Goal: Transaction & Acquisition: Book appointment/travel/reservation

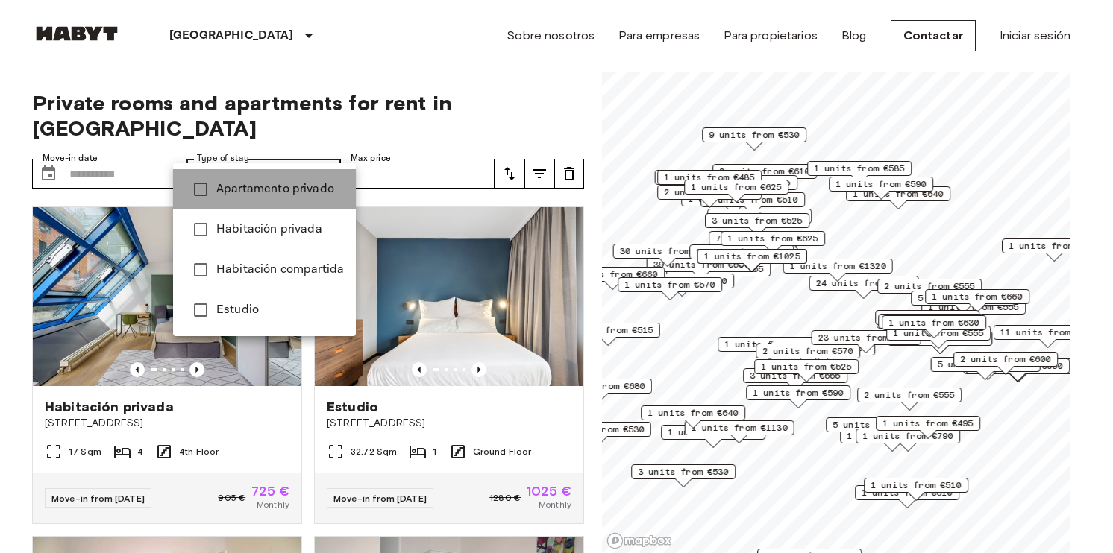
click at [279, 195] on span "Apartamento privado" at bounding box center [280, 190] width 128 height 18
type input "**********"
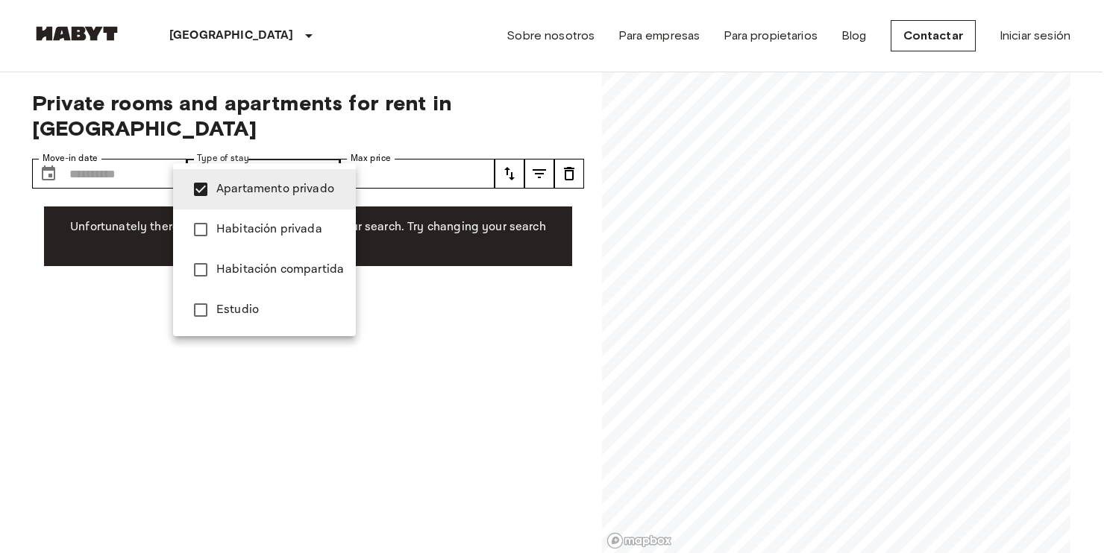
click at [257, 186] on span "Apartamento privado" at bounding box center [280, 190] width 128 height 18
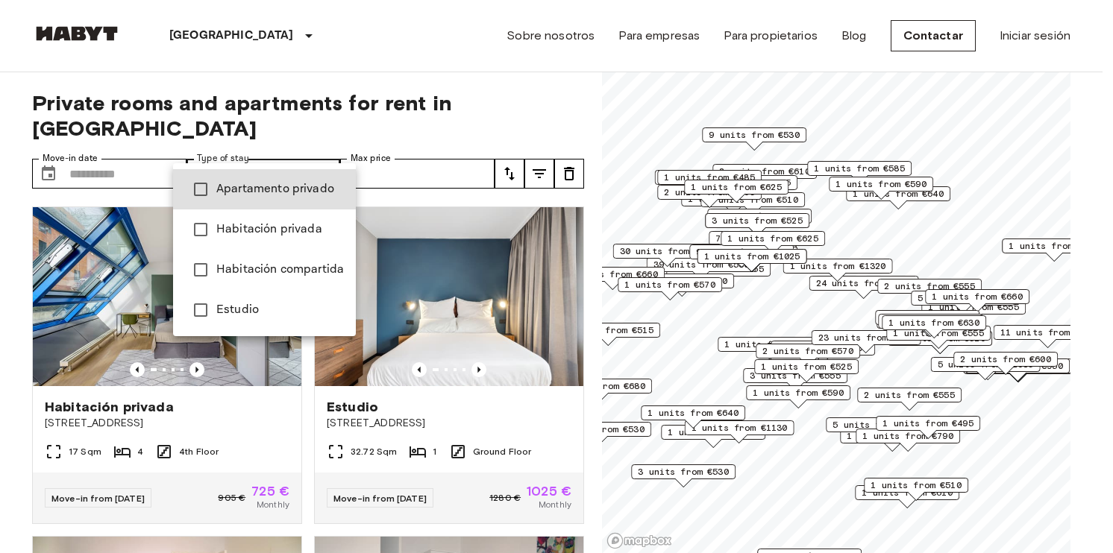
click at [266, 222] on span "Habitación privada" at bounding box center [280, 230] width 128 height 18
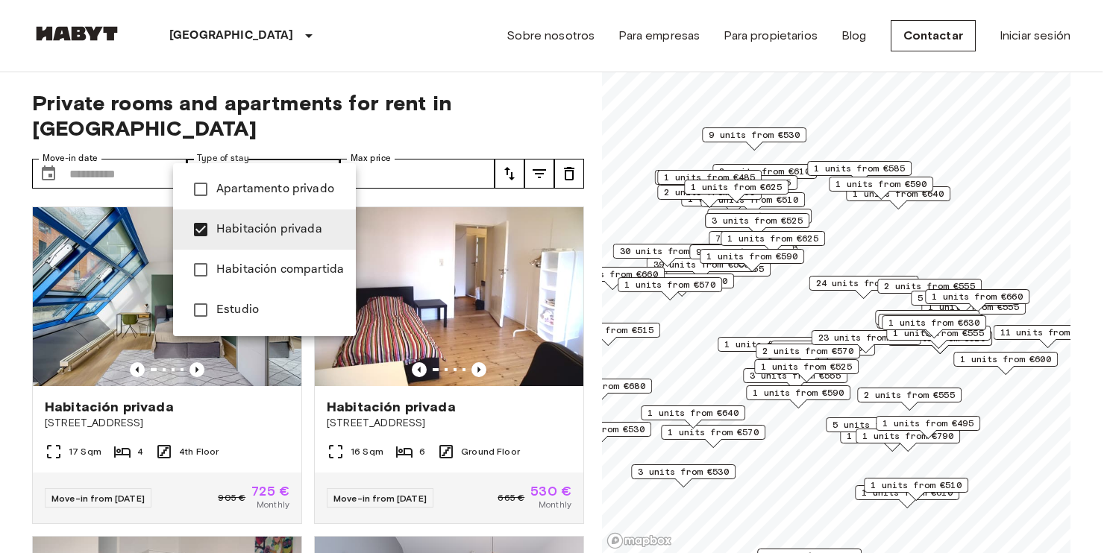
click at [430, 64] on div at bounding box center [556, 276] width 1113 height 553
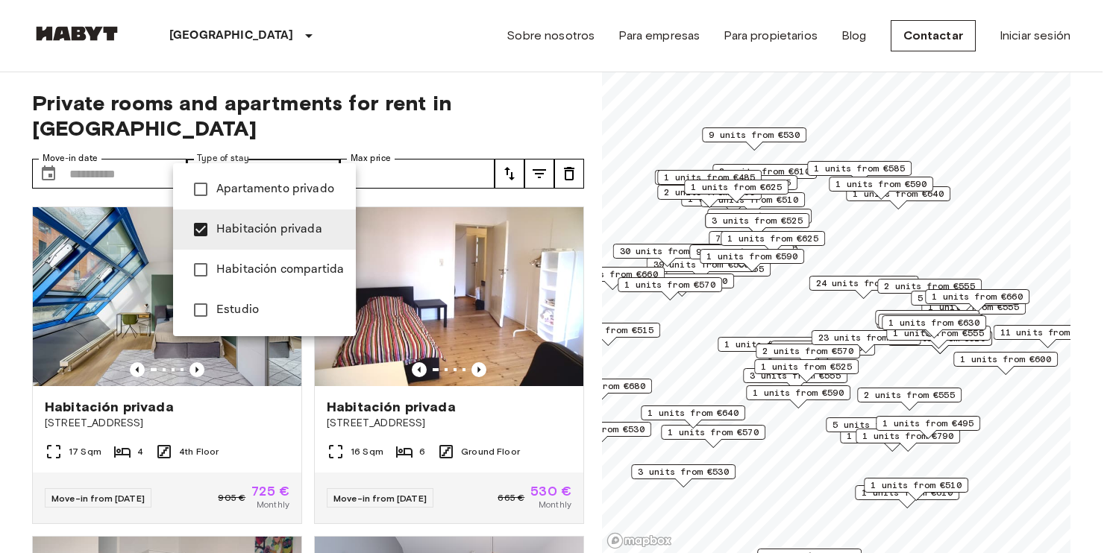
click at [270, 263] on span "Habitación compartida" at bounding box center [280, 270] width 128 height 18
click at [234, 230] on span "Habitación privada" at bounding box center [280, 230] width 128 height 18
type input "**********"
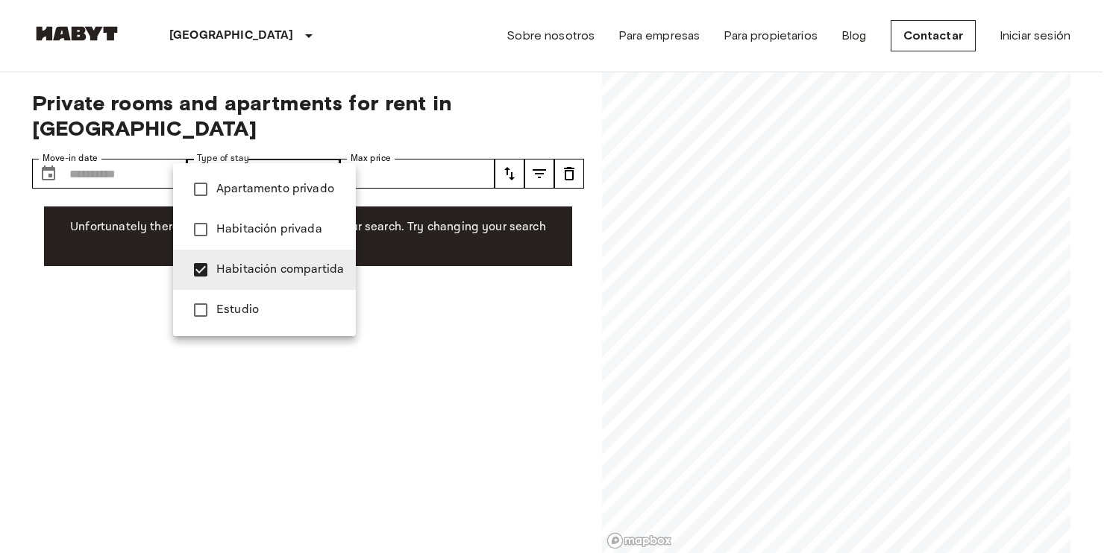
click at [272, 270] on span "Habitación compartida" at bounding box center [280, 270] width 128 height 18
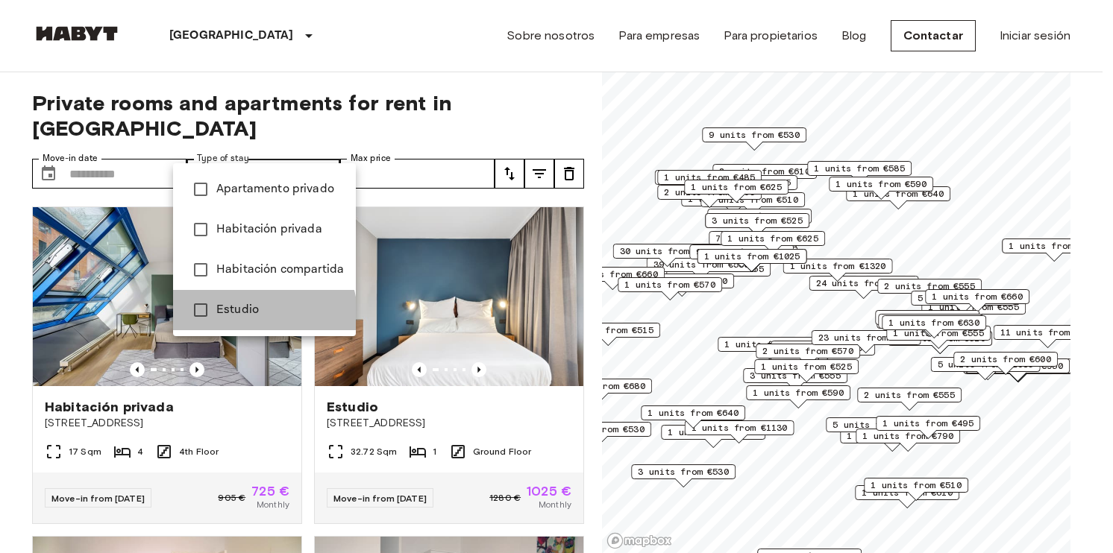
click at [239, 320] on li "Estudio" at bounding box center [264, 310] width 183 height 40
type input "******"
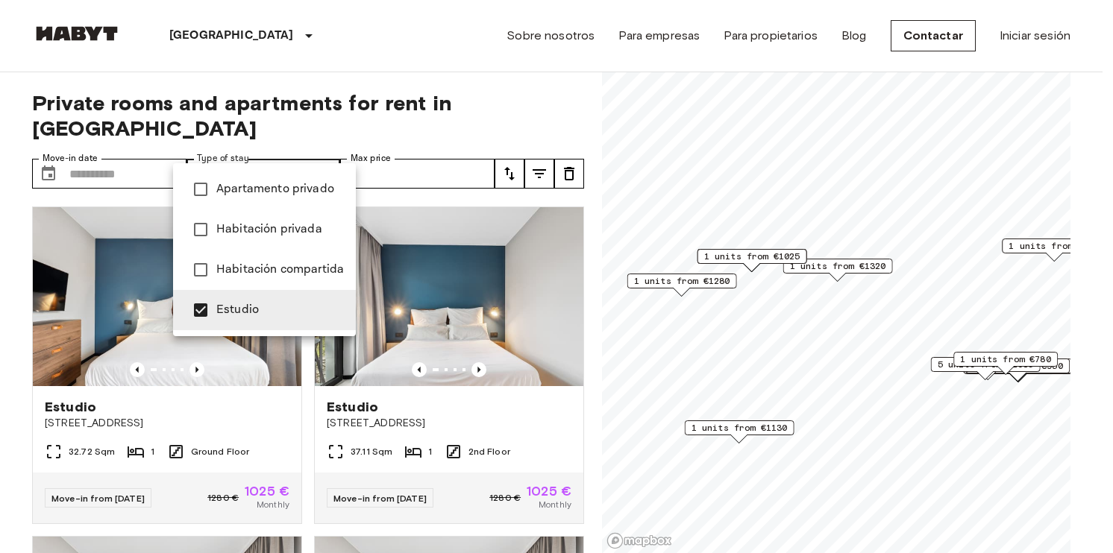
click at [336, 51] on div at bounding box center [556, 276] width 1113 height 553
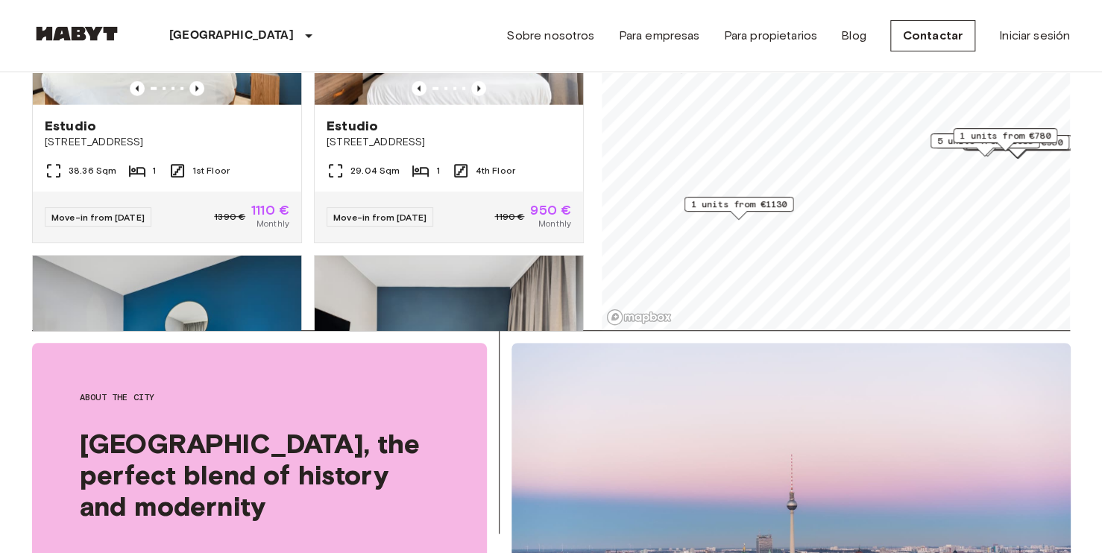
scroll to position [1716, 0]
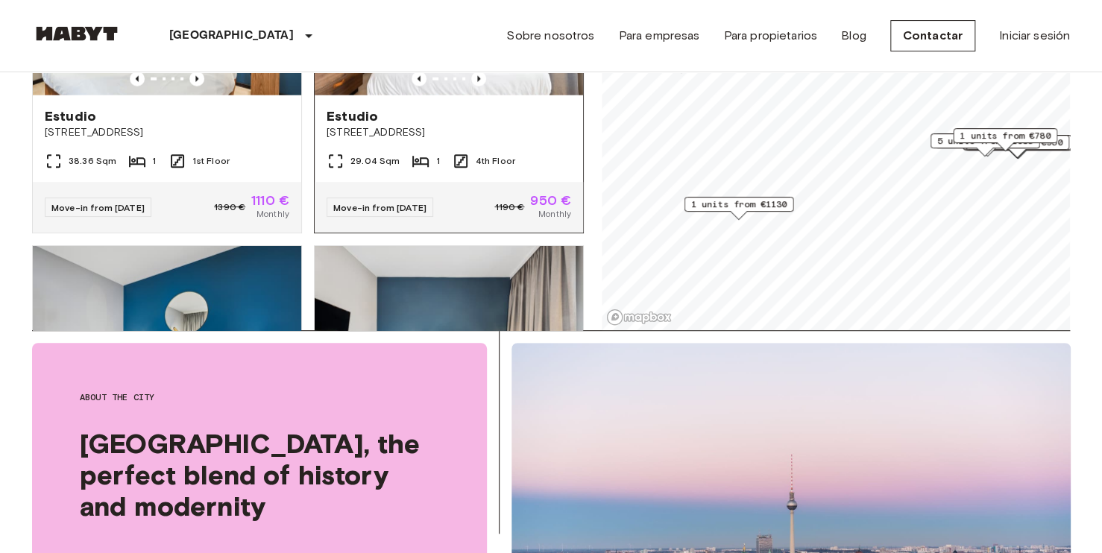
click at [521, 108] on div "[GEOGRAPHIC_DATA][STREET_ADDRESS]" at bounding box center [449, 123] width 269 height 57
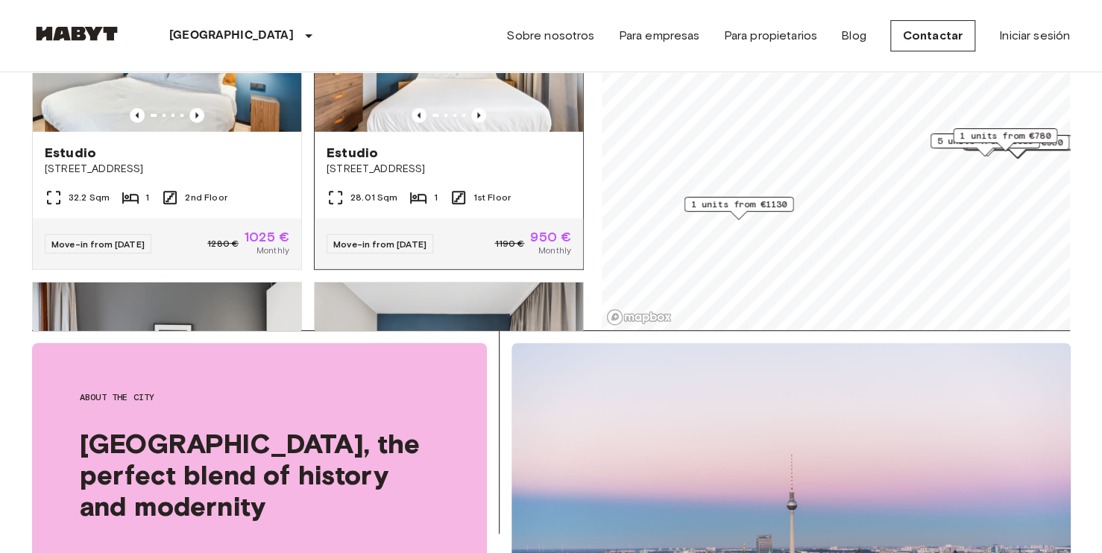
scroll to position [2089, 0]
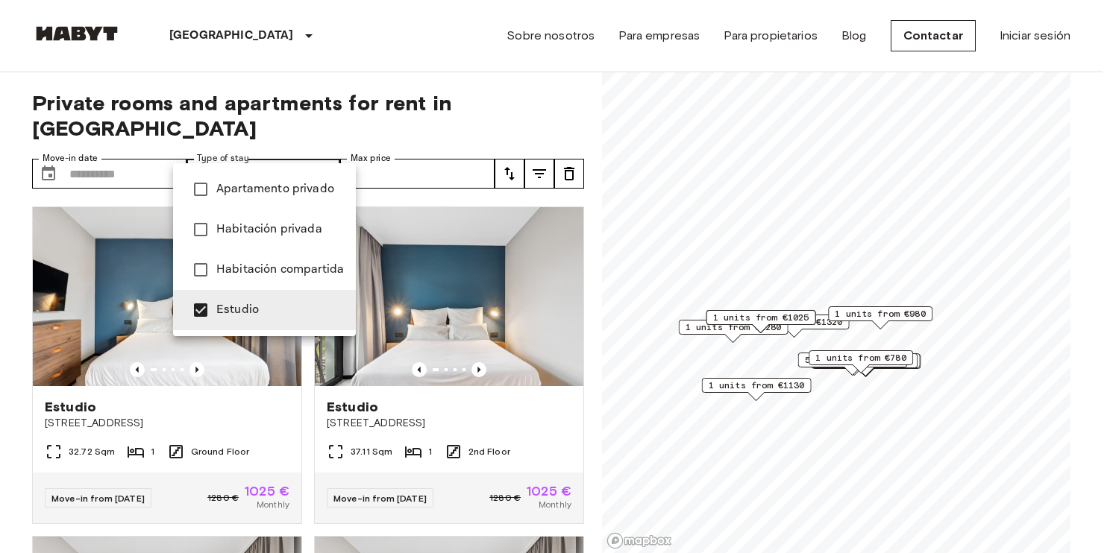
click at [266, 306] on span "Estudio" at bounding box center [280, 310] width 128 height 18
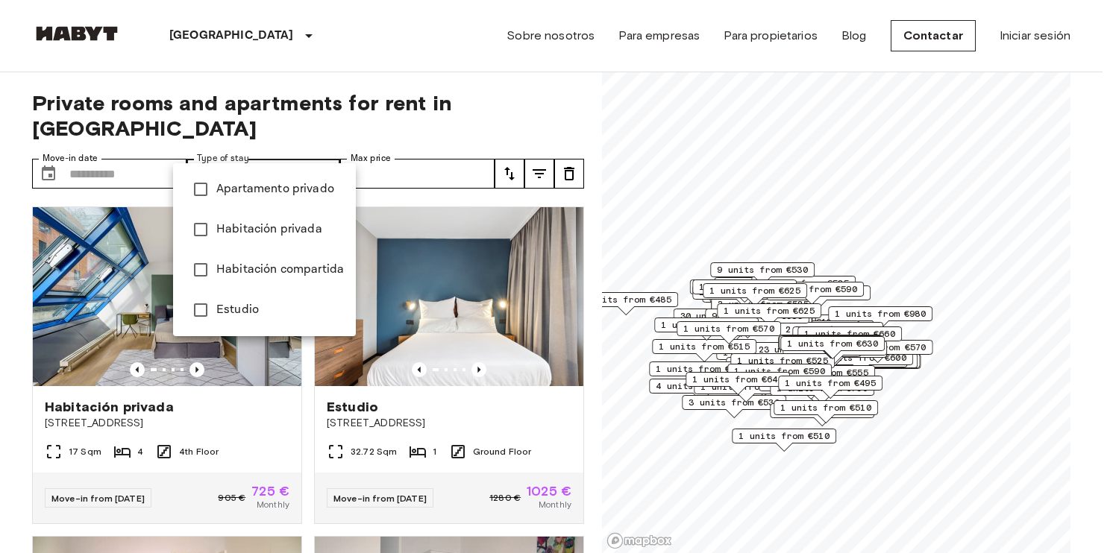
drag, startPoint x: 910, startPoint y: 431, endPoint x: 952, endPoint y: 329, distance: 110.4
click at [952, 329] on div at bounding box center [556, 276] width 1113 height 553
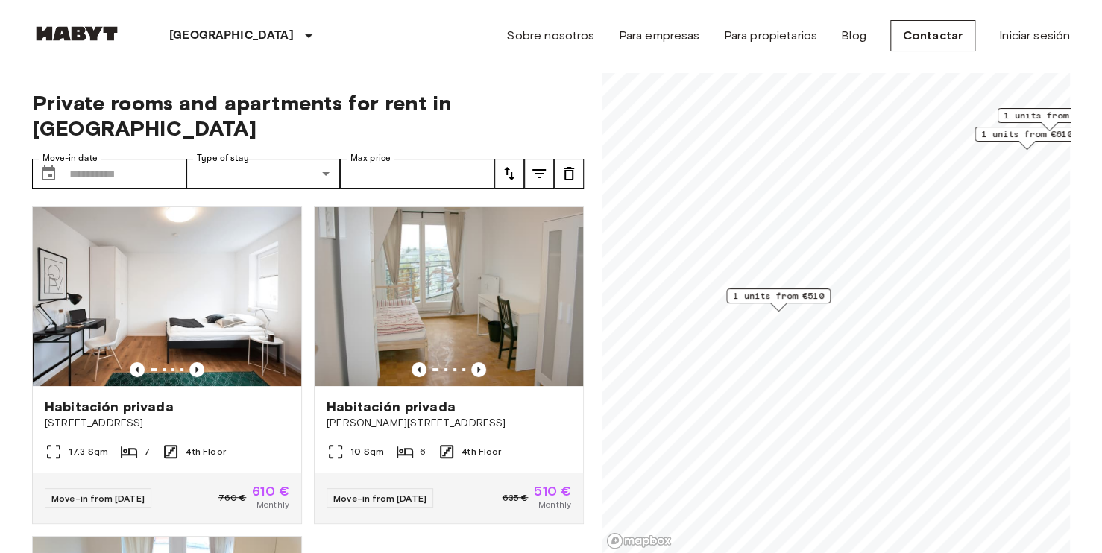
click at [776, 298] on span "1 units from €510" at bounding box center [778, 295] width 91 height 13
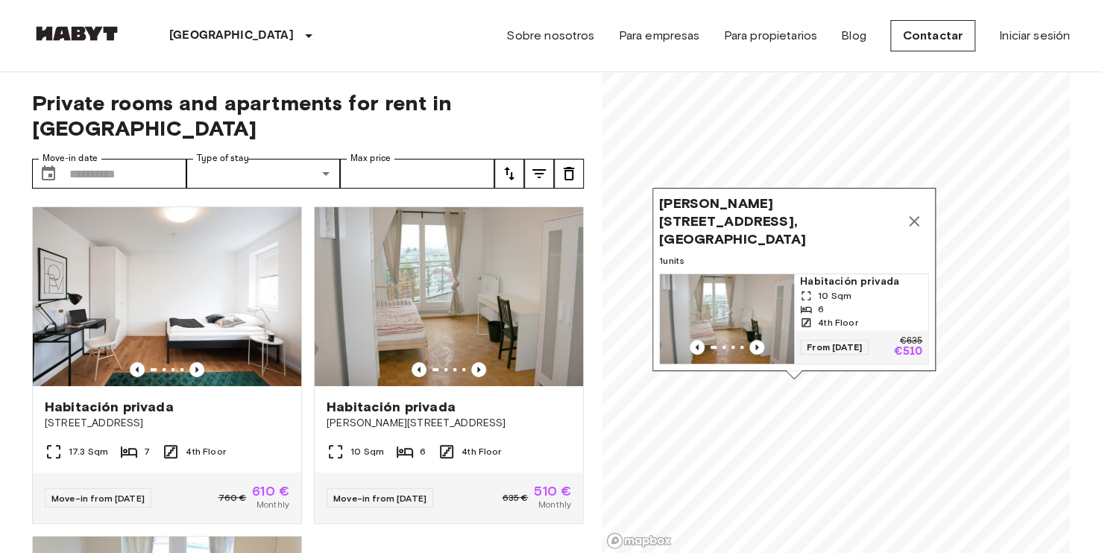
click at [917, 222] on icon "Map marker" at bounding box center [914, 221] width 10 height 10
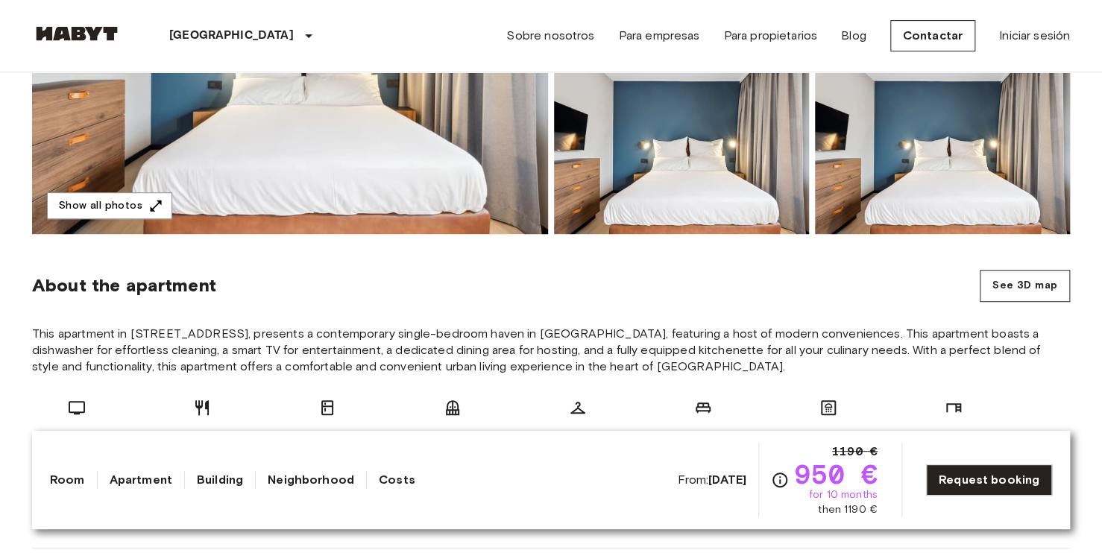
scroll to position [373, 0]
